Goal: Task Accomplishment & Management: Manage account settings

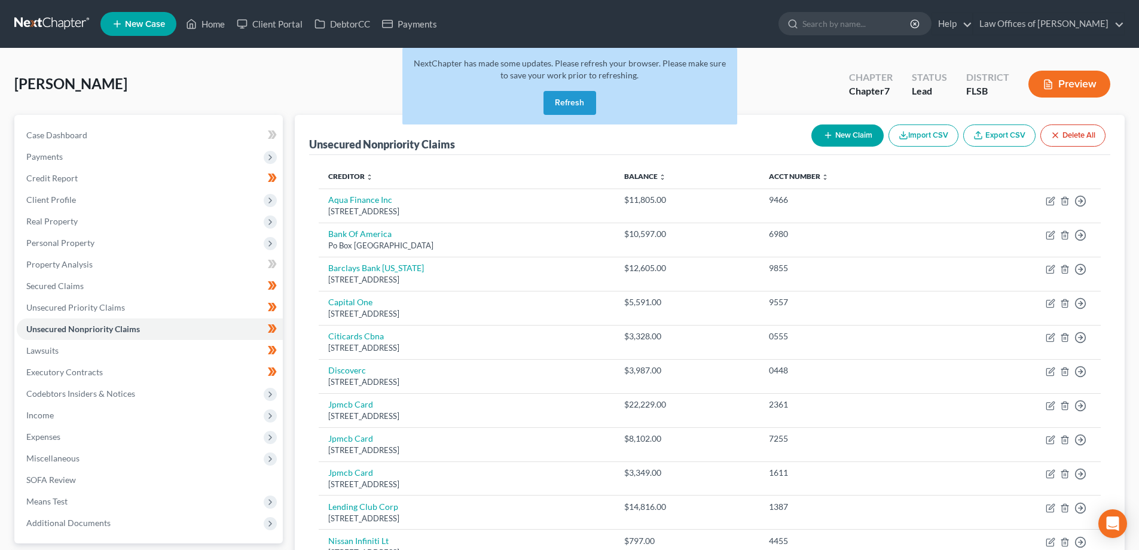
click at [51, 23] on link at bounding box center [52, 24] width 77 height 22
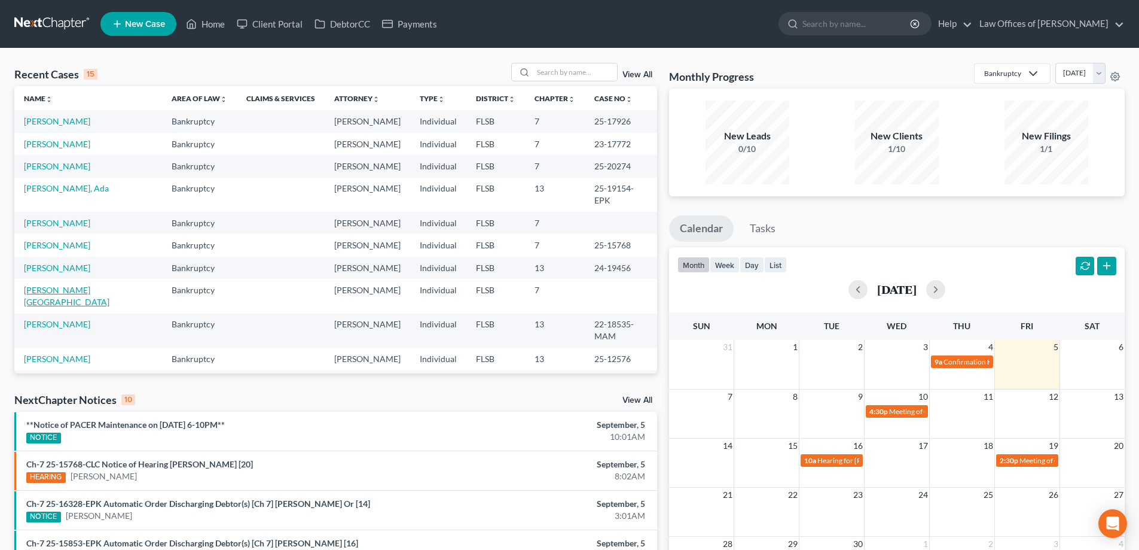
click at [59, 285] on link "[PERSON_NAME][GEOGRAPHIC_DATA]" at bounding box center [67, 296] width 86 height 22
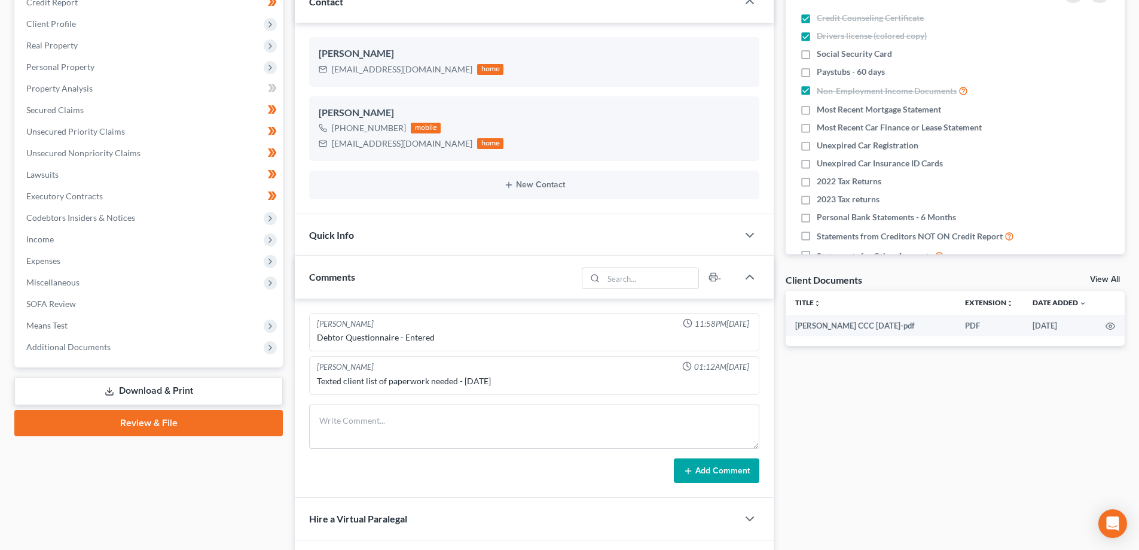
scroll to position [179, 0]
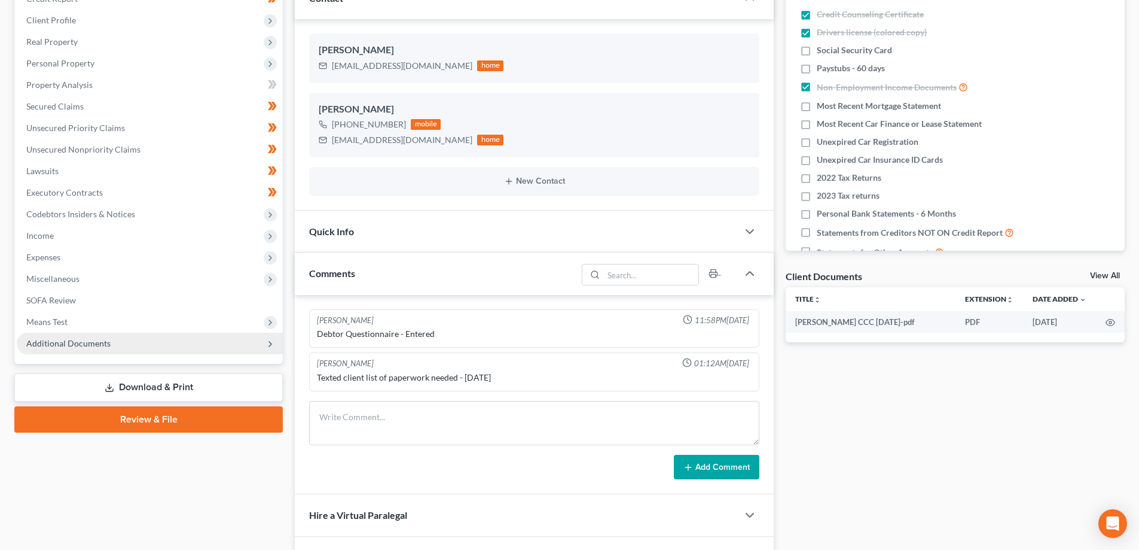
click at [104, 346] on span "Additional Documents" at bounding box center [68, 343] width 84 height 10
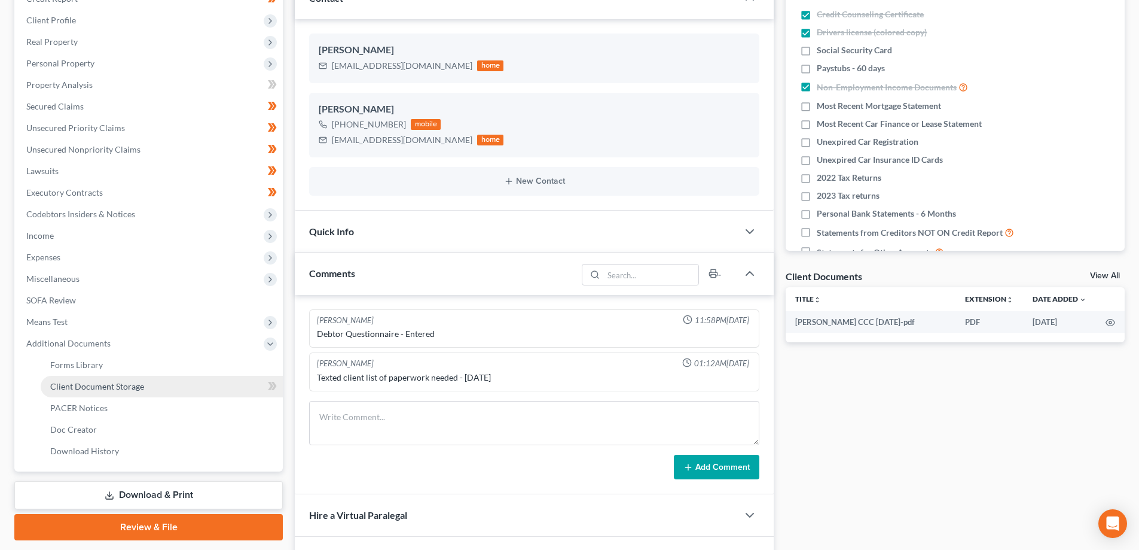
click at [102, 386] on span "Client Document Storage" at bounding box center [97, 386] width 94 height 10
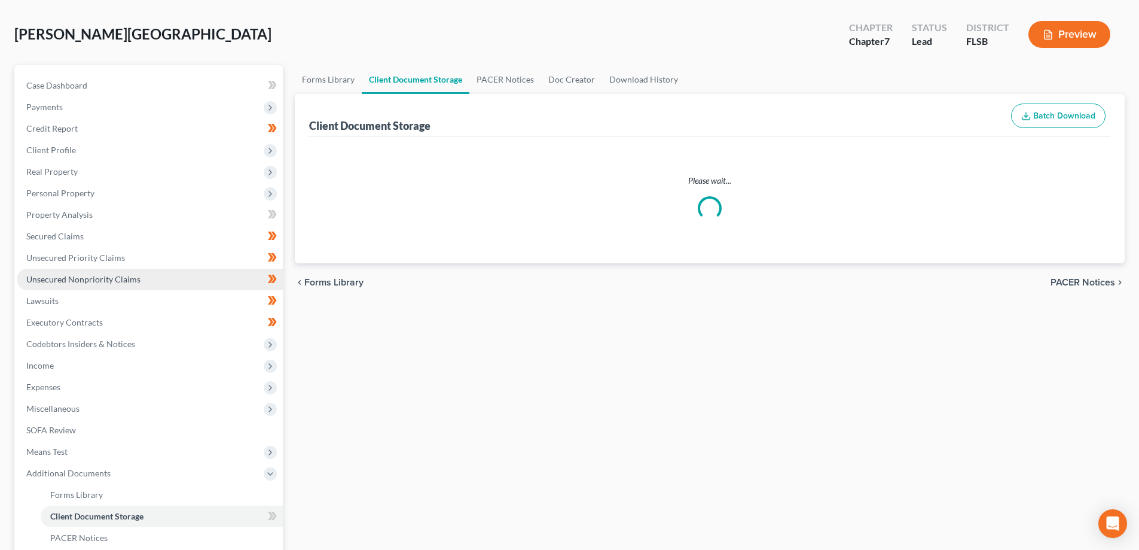
scroll to position [1, 0]
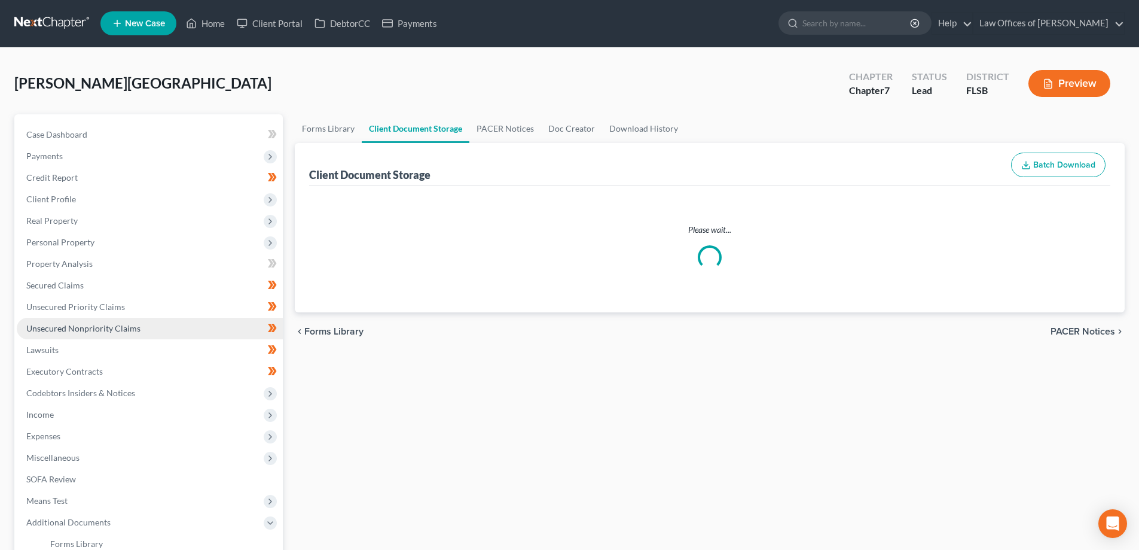
select select "9"
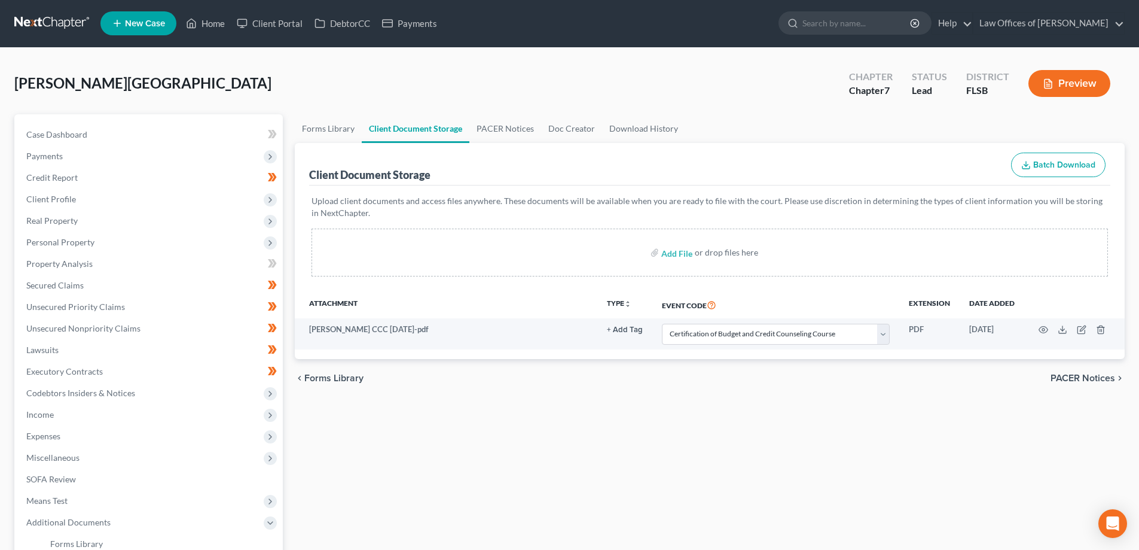
scroll to position [0, 0]
click at [678, 258] on input "file" at bounding box center [675, 253] width 29 height 22
type input "C:\fakepath\CCC - Chad Murray.pdf"
select select "9"
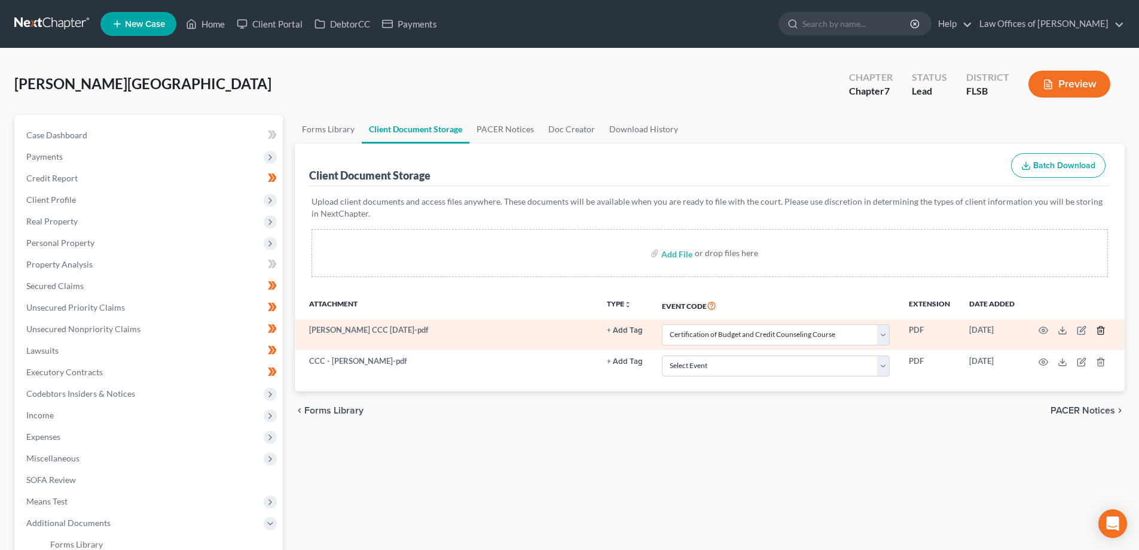
click at [1101, 329] on icon "button" at bounding box center [1101, 330] width 10 height 10
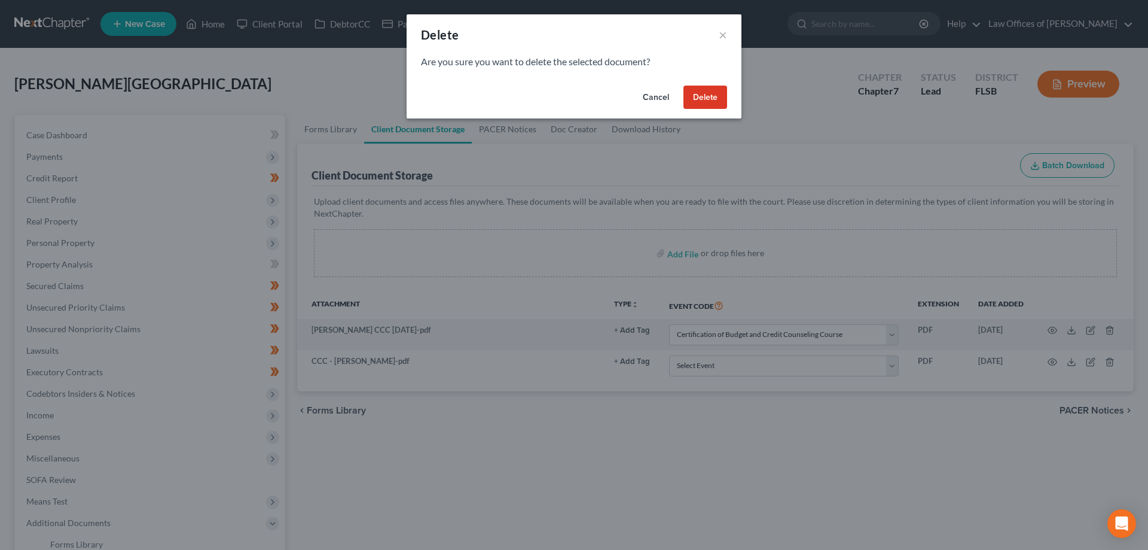
click at [697, 98] on button "Delete" at bounding box center [705, 98] width 44 height 24
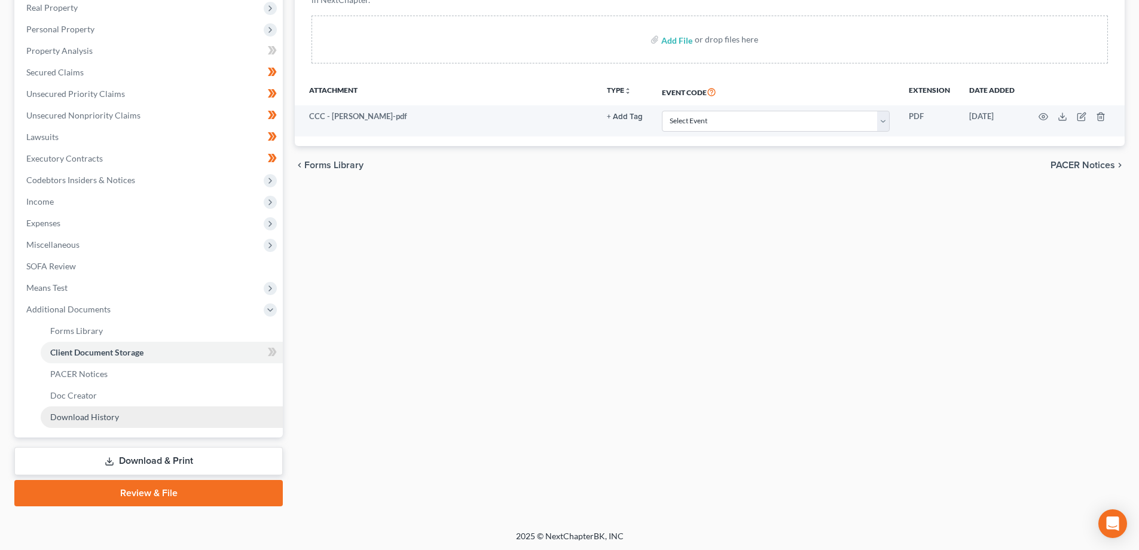
scroll to position [215, 0]
